Goal: Task Accomplishment & Management: Manage account settings

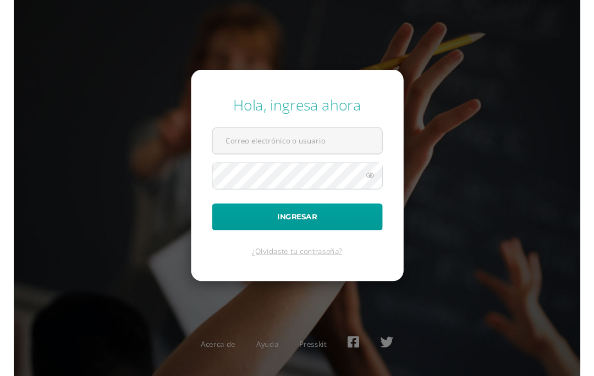
scroll to position [49, 0]
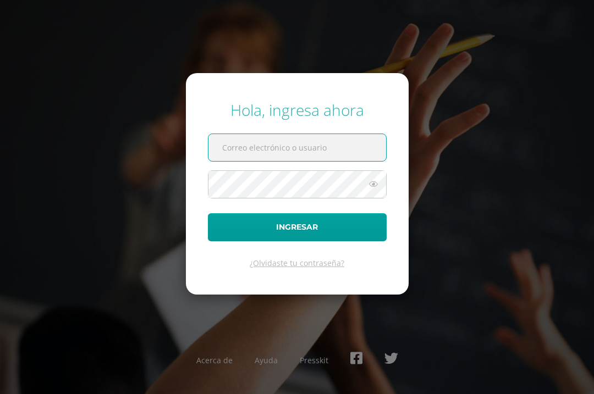
type input "s.rodas.1adb@gmail.com"
click at [297, 241] on button "Ingresar" at bounding box center [297, 227] width 179 height 28
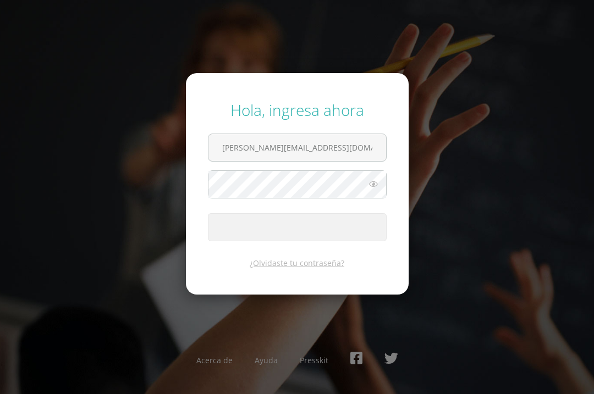
click at [293, 223] on span "submit" at bounding box center [297, 219] width 8 height 8
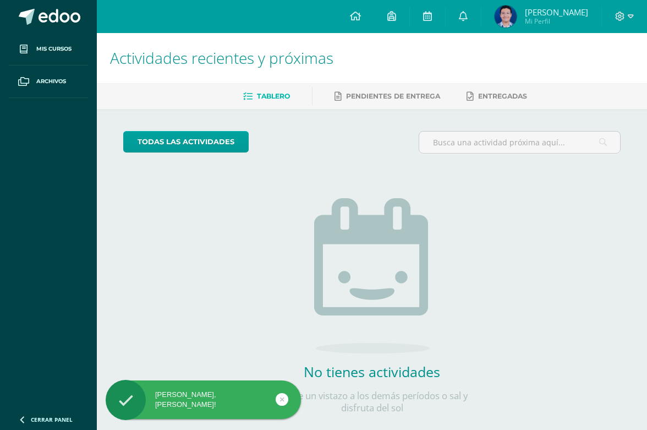
click at [512, 11] on img at bounding box center [506, 17] width 22 height 22
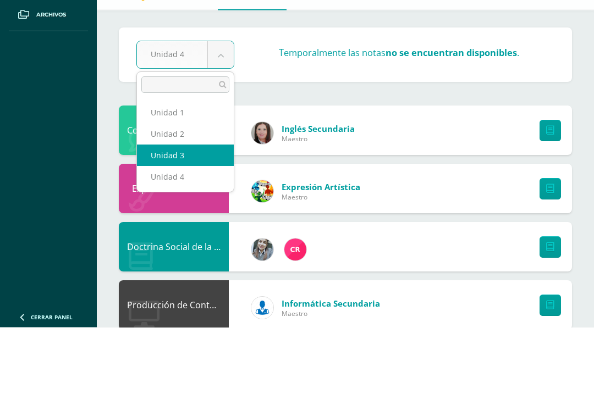
select select "Unidad 3"
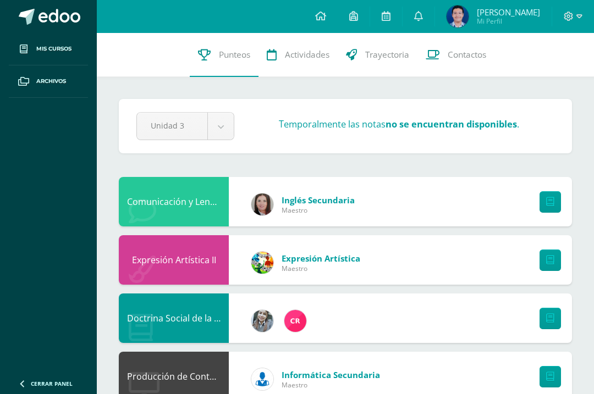
click at [414, 20] on icon at bounding box center [418, 16] width 9 height 10
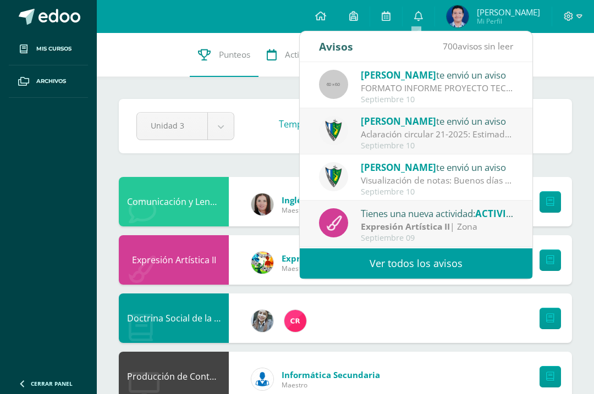
click at [467, 178] on div "Visualización de notas: Buenos días estimados padres y estudiantes, es un gusto…" at bounding box center [437, 180] width 153 height 13
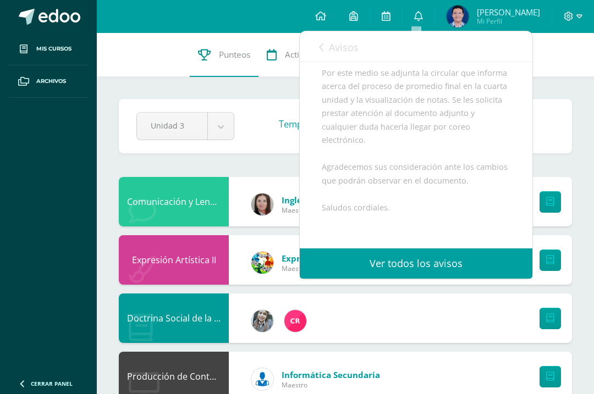
scroll to position [142, 0]
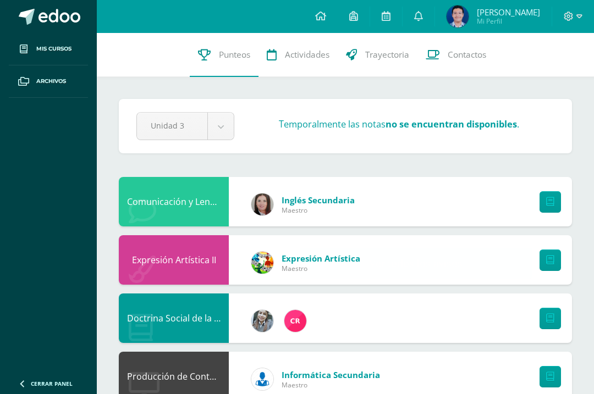
click at [53, 80] on span "Archivos" at bounding box center [51, 81] width 30 height 9
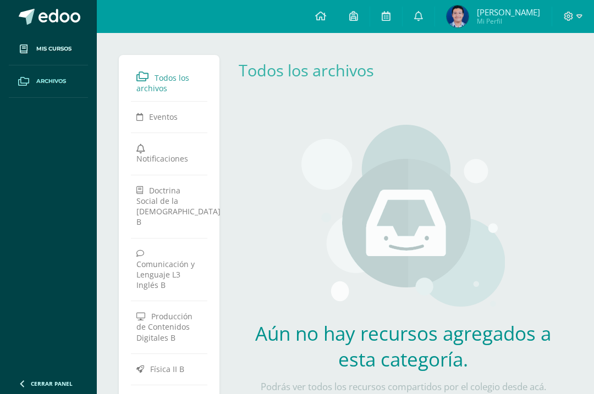
click at [579, 16] on icon at bounding box center [580, 17] width 6 height 10
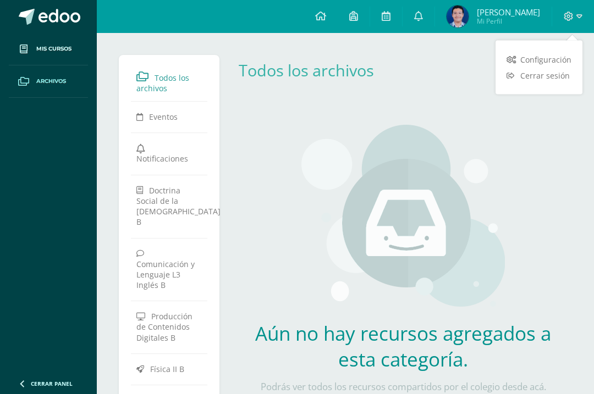
click at [551, 72] on span "Cerrar sesión" at bounding box center [545, 75] width 50 height 10
